Goal: Navigation & Orientation: Find specific page/section

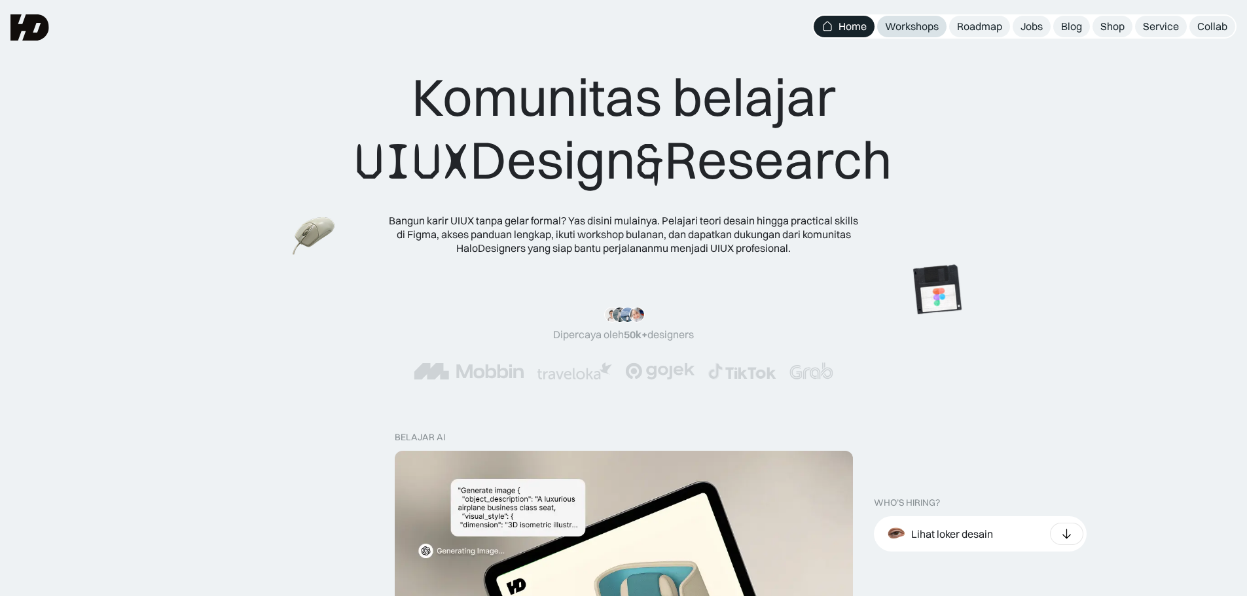
click at [920, 23] on div "Workshops" at bounding box center [912, 27] width 54 height 14
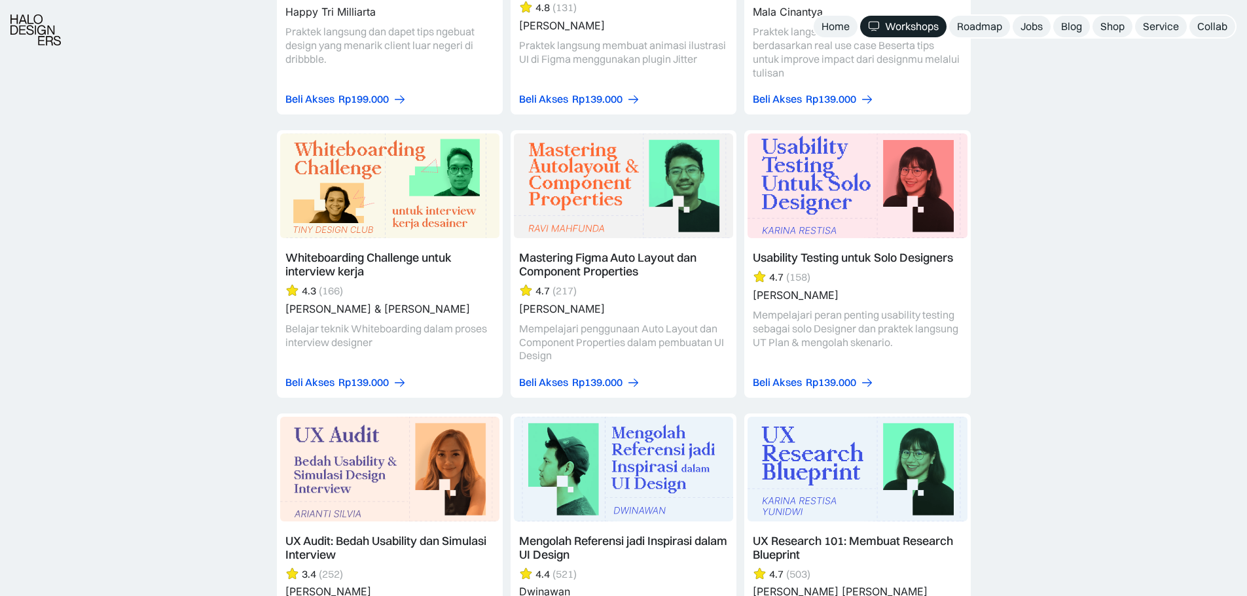
scroll to position [4363, 0]
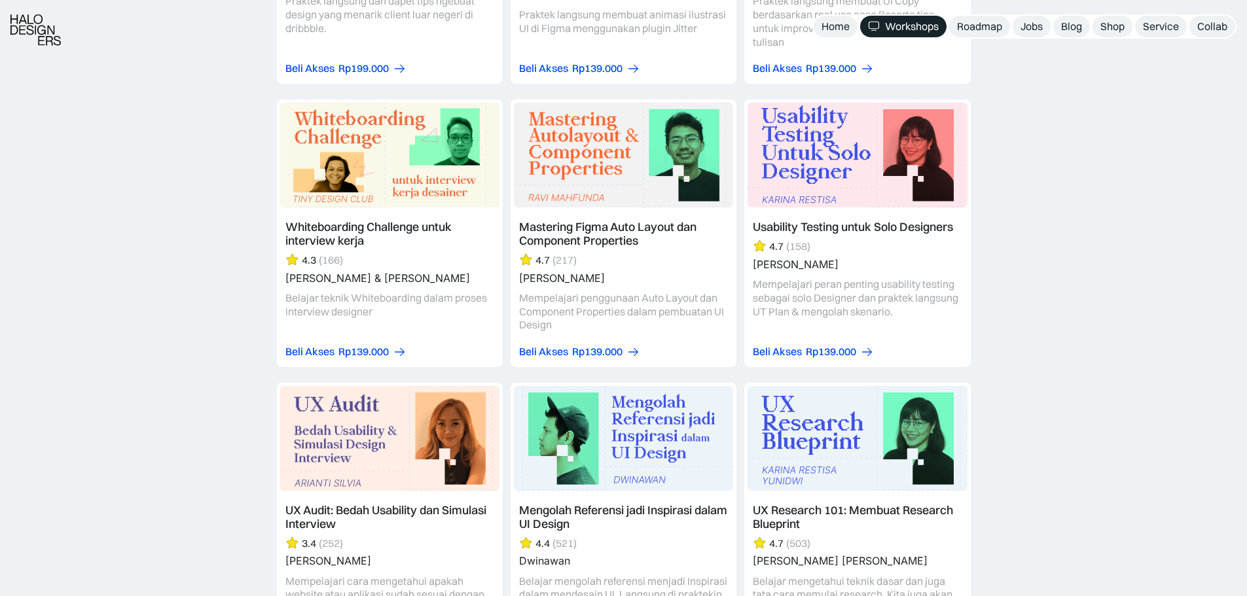
click at [378, 498] on link at bounding box center [390, 523] width 226 height 281
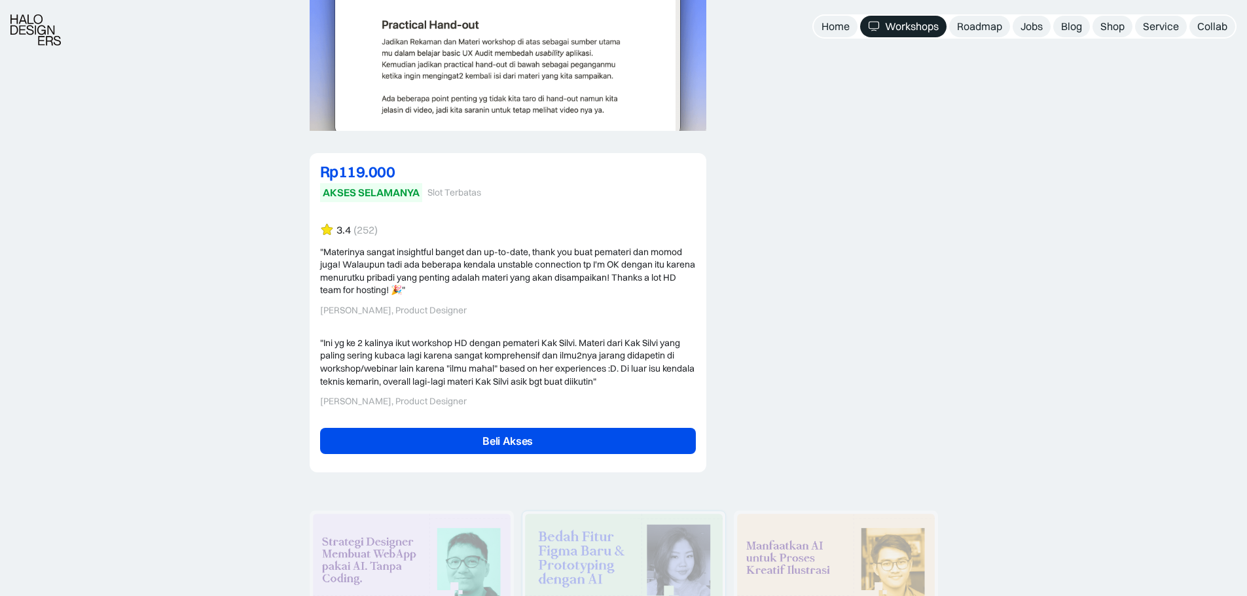
scroll to position [3490, 0]
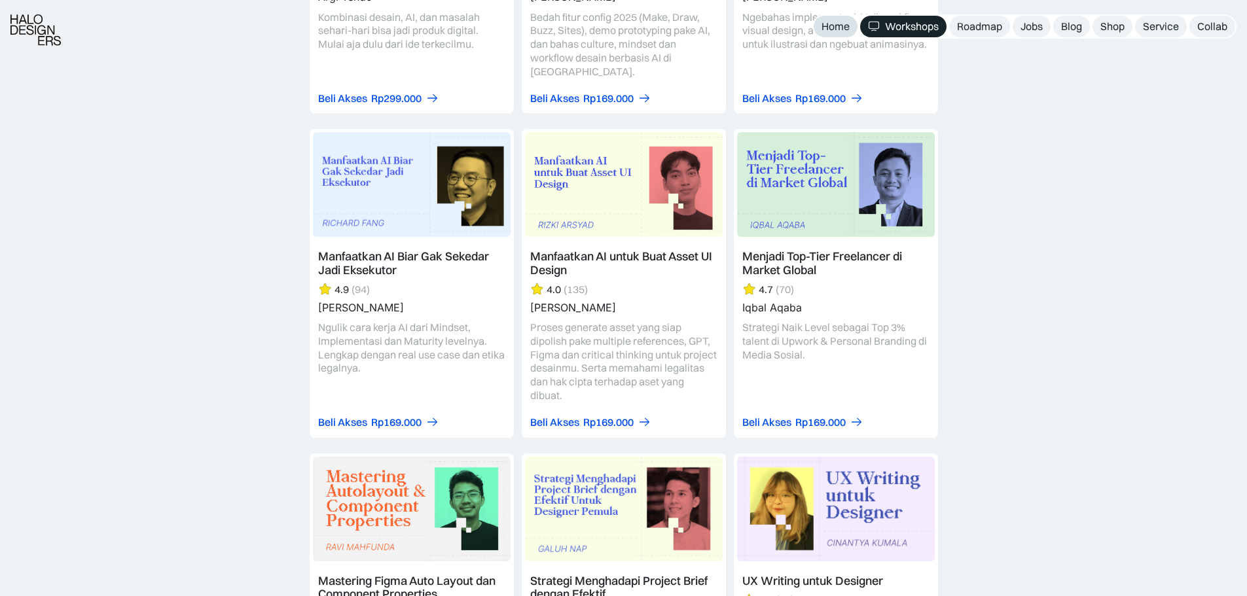
click at [832, 26] on div "Home" at bounding box center [835, 27] width 28 height 14
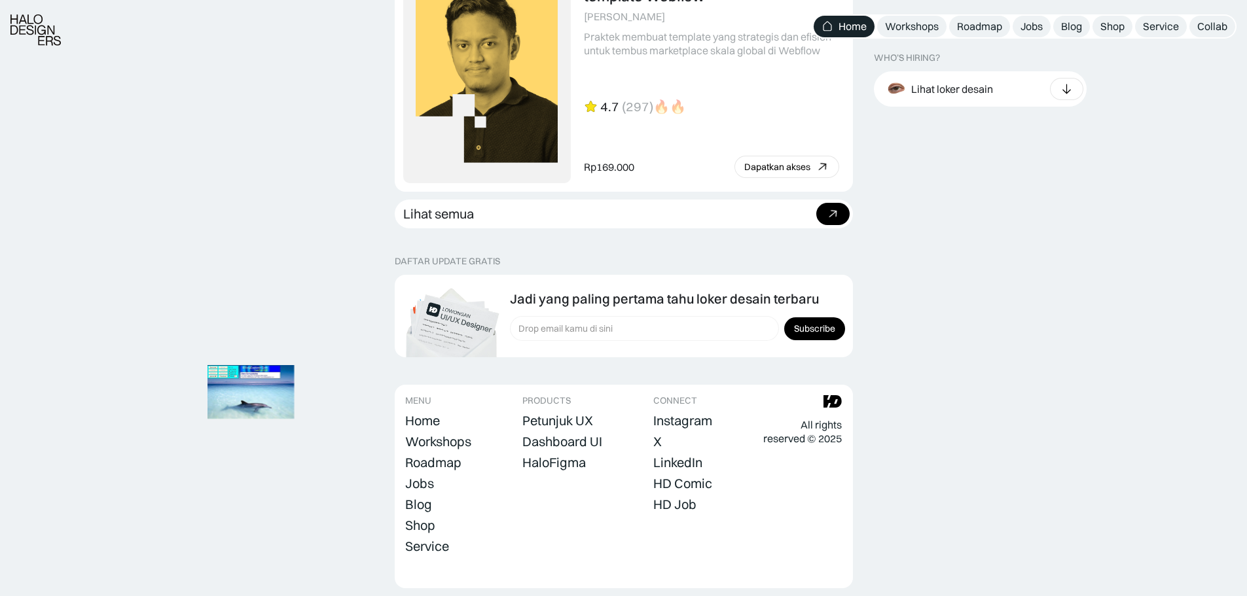
scroll to position [3644, 0]
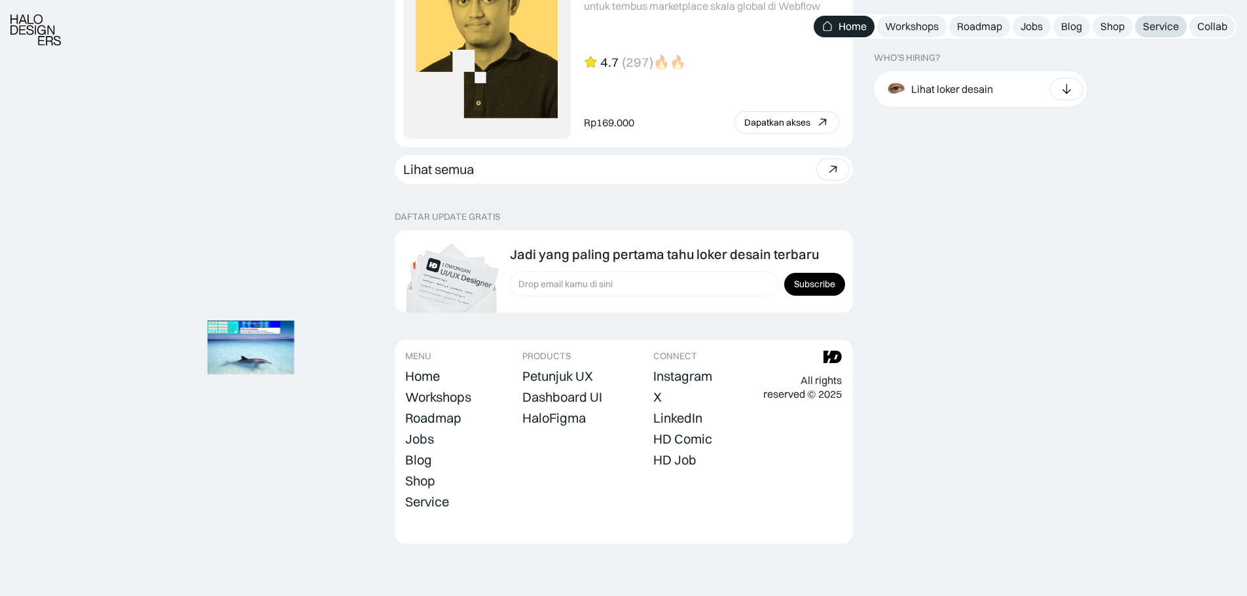
click at [1151, 25] on div "Service" at bounding box center [1161, 27] width 36 height 14
